Goal: Task Accomplishment & Management: Use online tool/utility

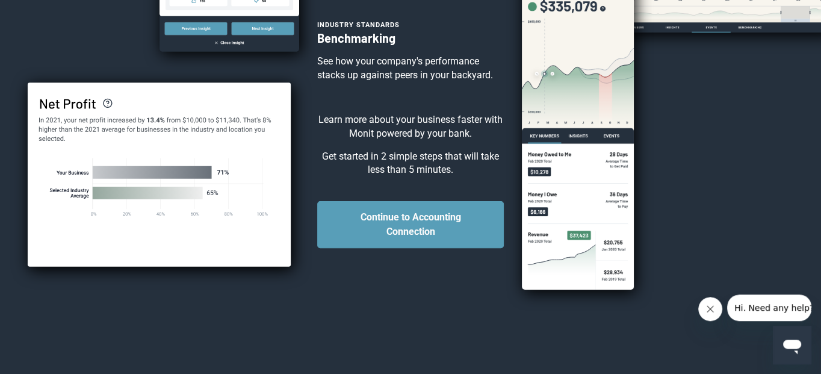
scroll to position [323, 0]
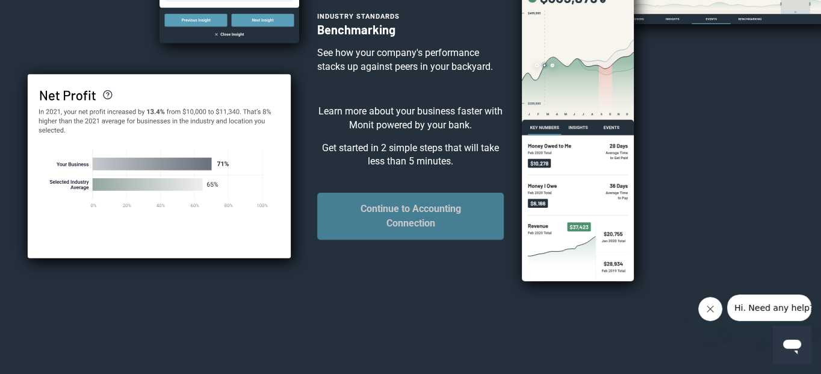
click at [411, 219] on button "Continue to Accounting Connection" at bounding box center [410, 216] width 187 height 47
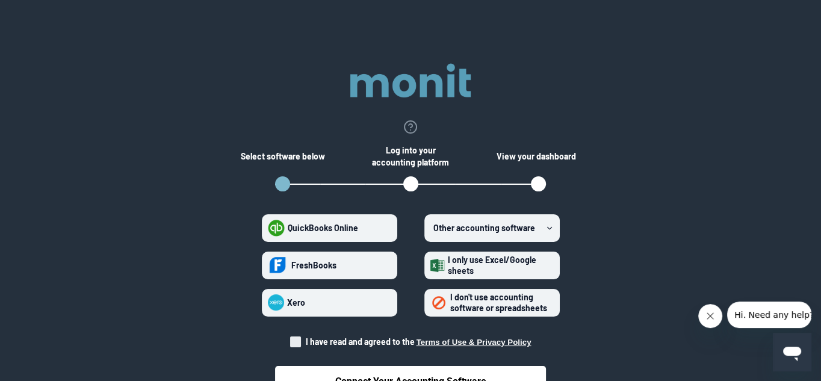
click at [320, 226] on span "QuickBooks Online" at bounding box center [323, 228] width 70 height 10
click at [269, 228] on Online "QuickBooks Online" at bounding box center [268, 228] width 1 height 1
radio Online "true"
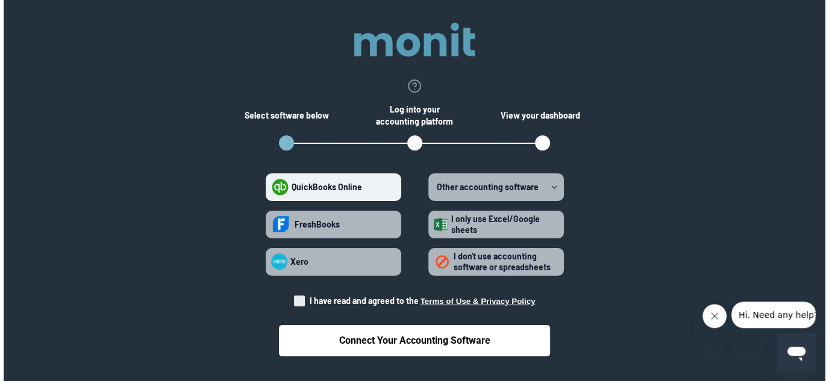
scroll to position [64, 0]
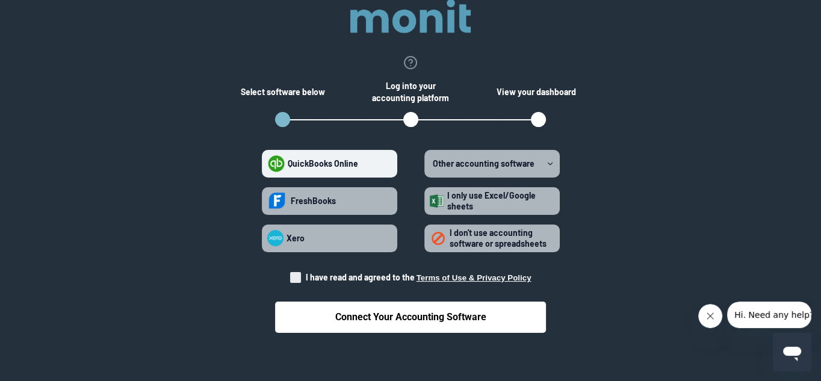
click at [296, 274] on span at bounding box center [295, 277] width 11 height 11
click at [291, 274] on input "I have read and agreed to the Terms of Use & Privacy Policy" at bounding box center [290, 274] width 1 height 1
checkbox input "true"
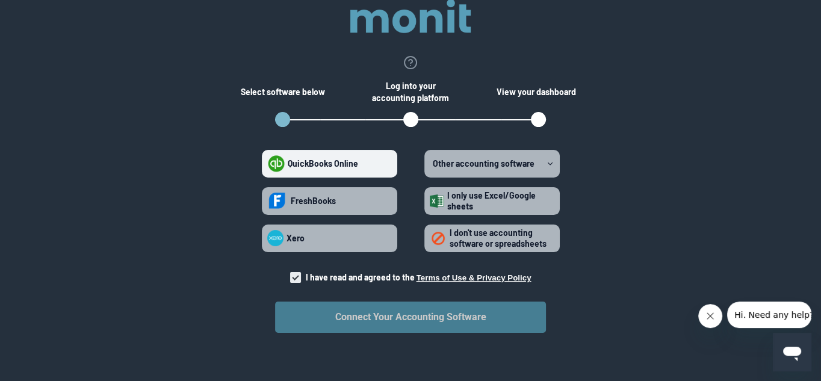
click at [353, 317] on button "Connect Your Accounting Software" at bounding box center [410, 317] width 271 height 31
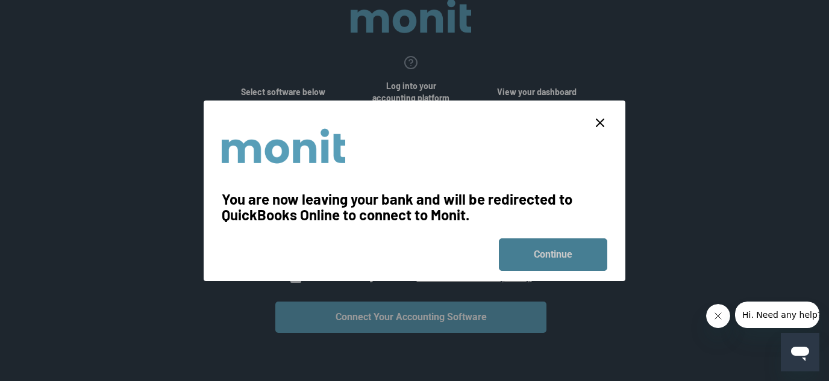
click at [537, 250] on button "Continue" at bounding box center [553, 254] width 108 height 33
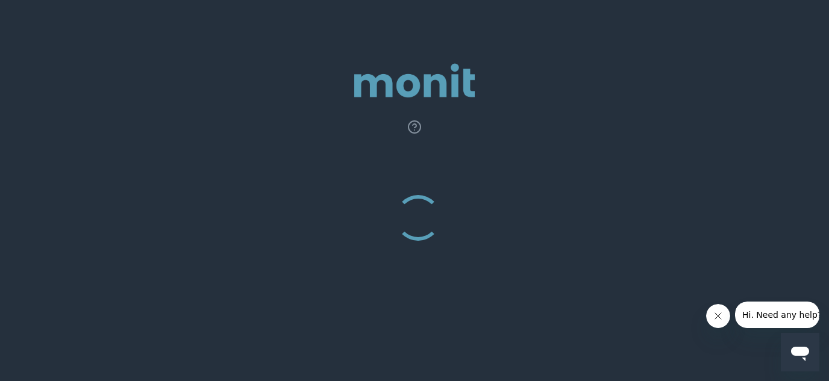
scroll to position [0, 0]
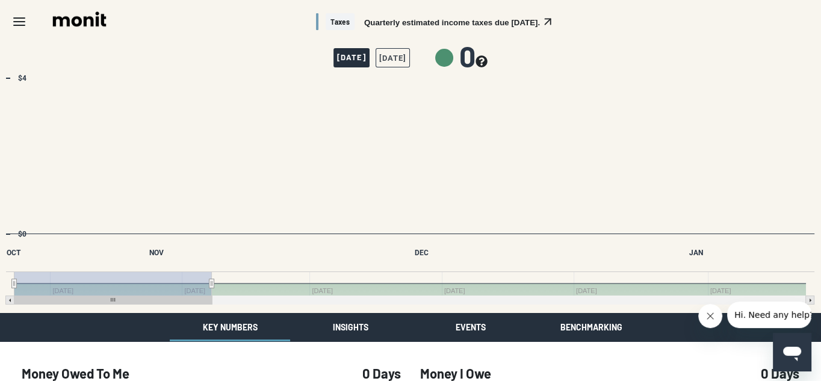
click at [410, 52] on button "[DATE]" at bounding box center [393, 57] width 34 height 19
